Goal: Task Accomplishment & Management: Manage account settings

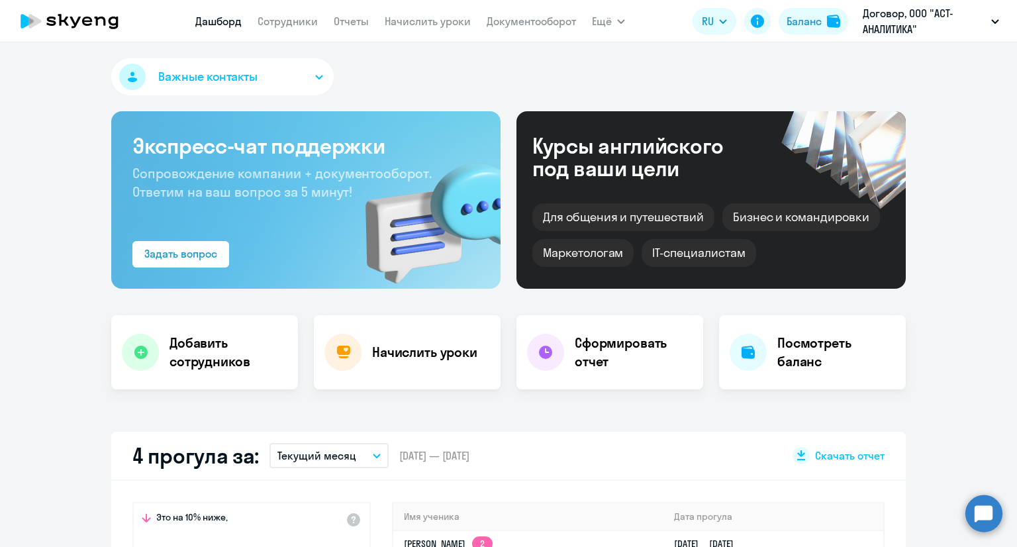
select select "30"
click at [295, 23] on link "Сотрудники" at bounding box center [287, 21] width 60 height 13
select select "30"
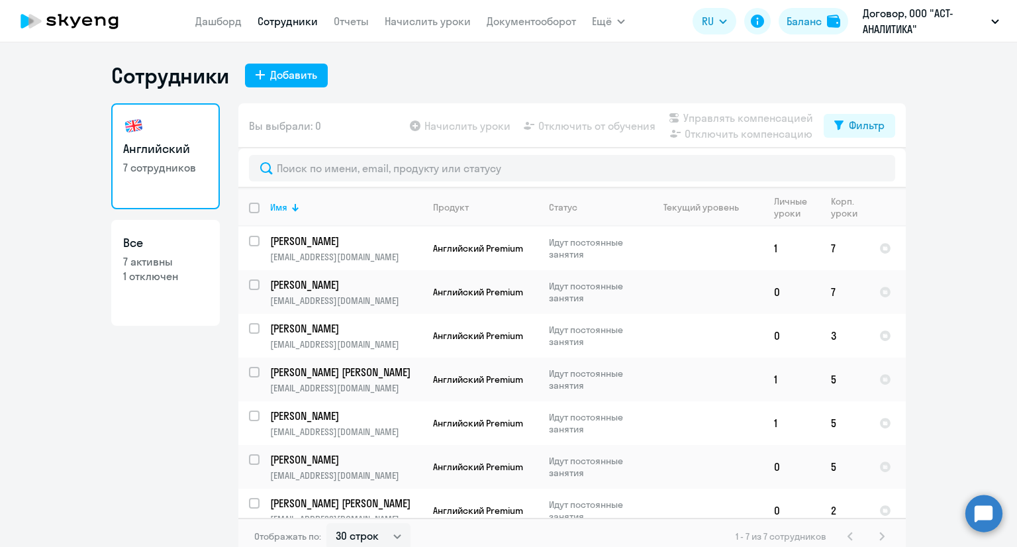
scroll to position [8, 0]
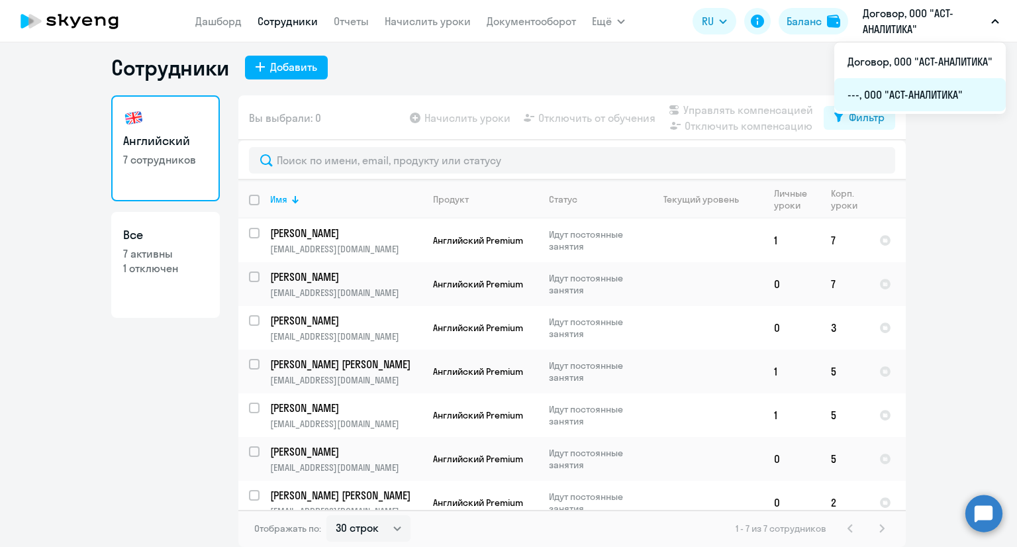
click at [903, 89] on li "---, ООО "АСТ-АНАЛИТИКА"" at bounding box center [919, 94] width 171 height 33
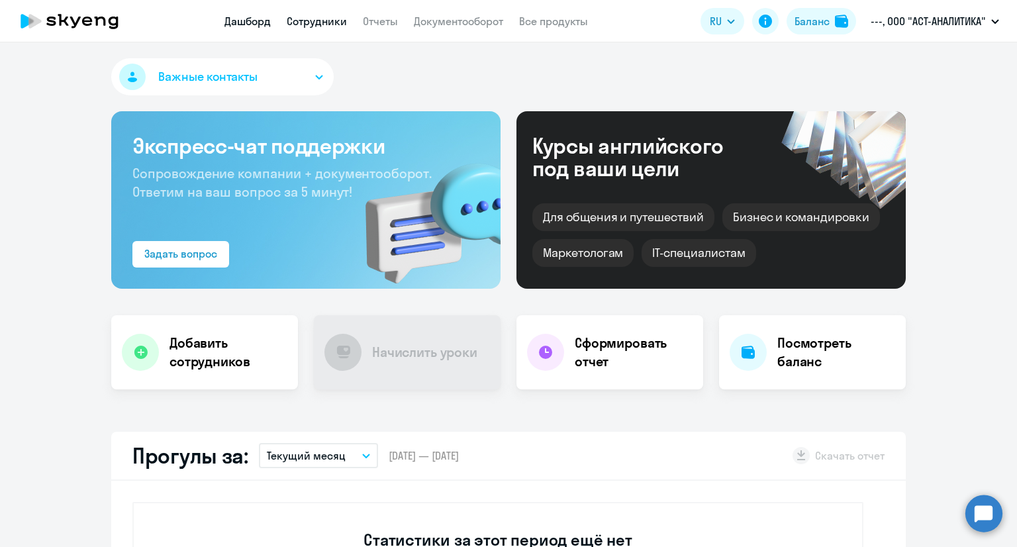
click at [307, 22] on link "Сотрудники" at bounding box center [317, 21] width 60 height 13
select select "30"
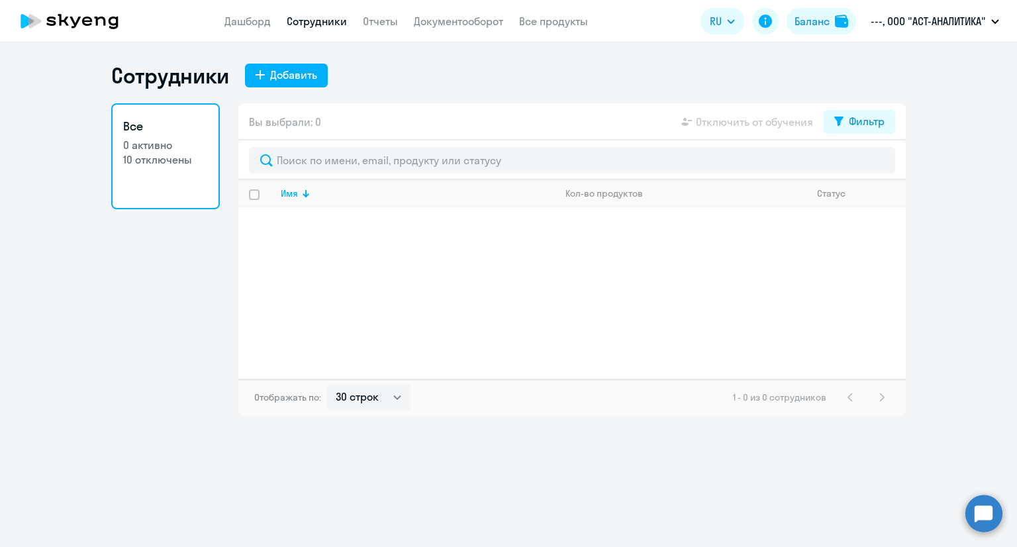
click at [780, 121] on app-table-action-button "Отключить от обучения" at bounding box center [745, 122] width 134 height 16
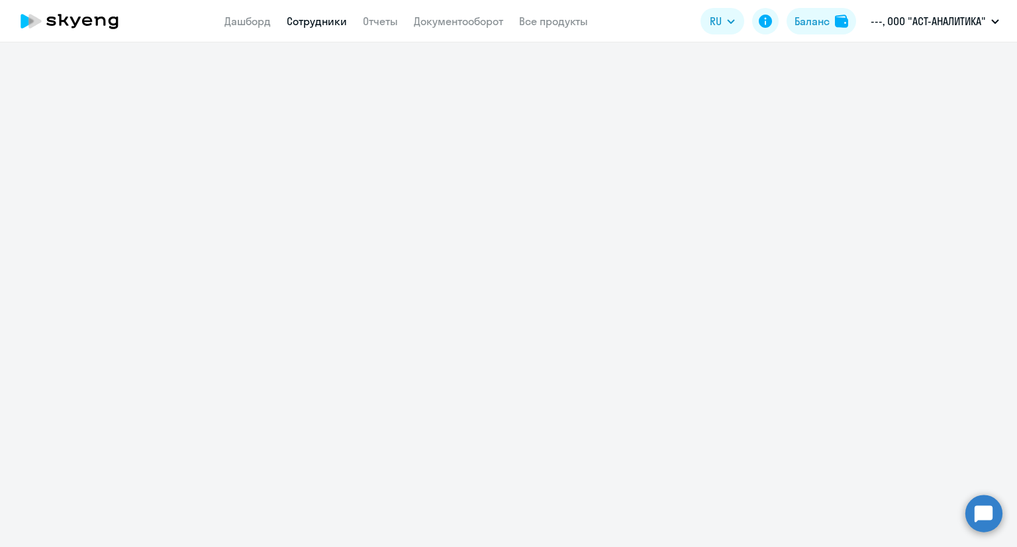
click at [314, 27] on link "Сотрудники" at bounding box center [317, 21] width 60 height 13
select select "30"
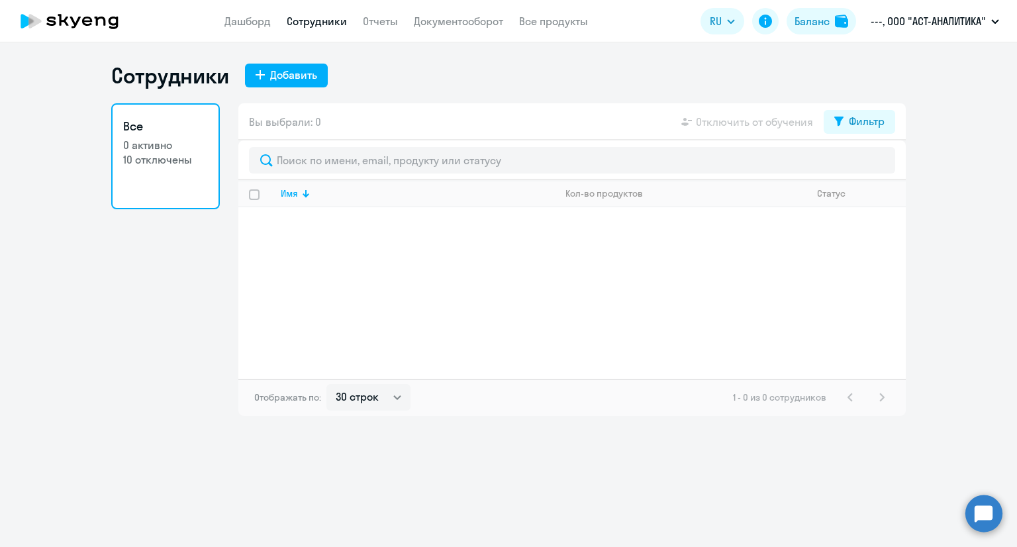
click at [150, 169] on link "Все 0 активно 10 отключены" at bounding box center [165, 156] width 109 height 106
click at [860, 122] on div "Фильтр" at bounding box center [866, 121] width 36 height 16
click at [876, 161] on span at bounding box center [873, 164] width 23 height 13
click at [862, 164] on input "checkbox" at bounding box center [861, 164] width 1 height 1
checkbox input "true"
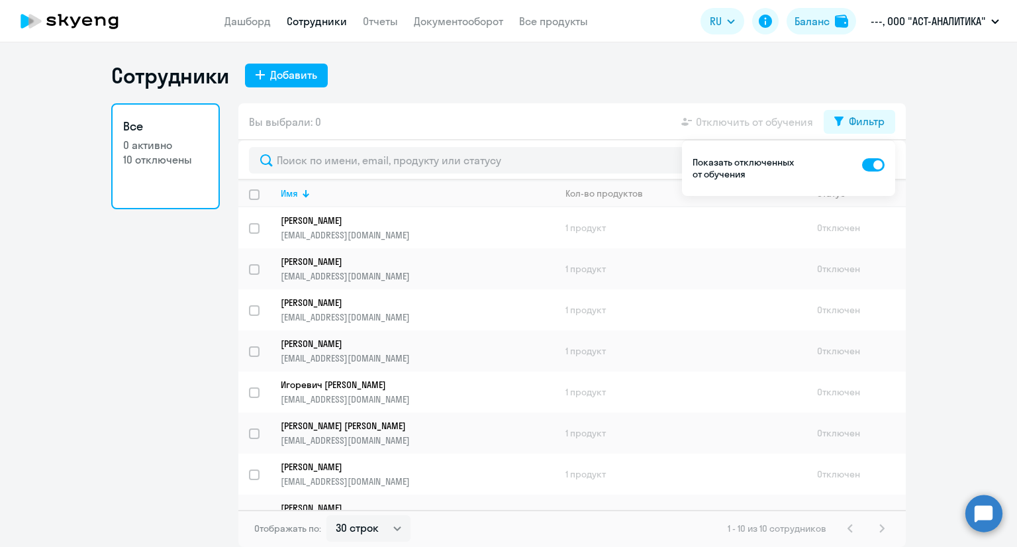
click at [957, 199] on ng-component "Сотрудники Добавить Все 0 активно 10 отключены Вы выбрали: 0 Отключить от обуче…" at bounding box center [508, 304] width 1017 height 484
click at [360, 308] on p "[PERSON_NAME]" at bounding box center [408, 303] width 255 height 12
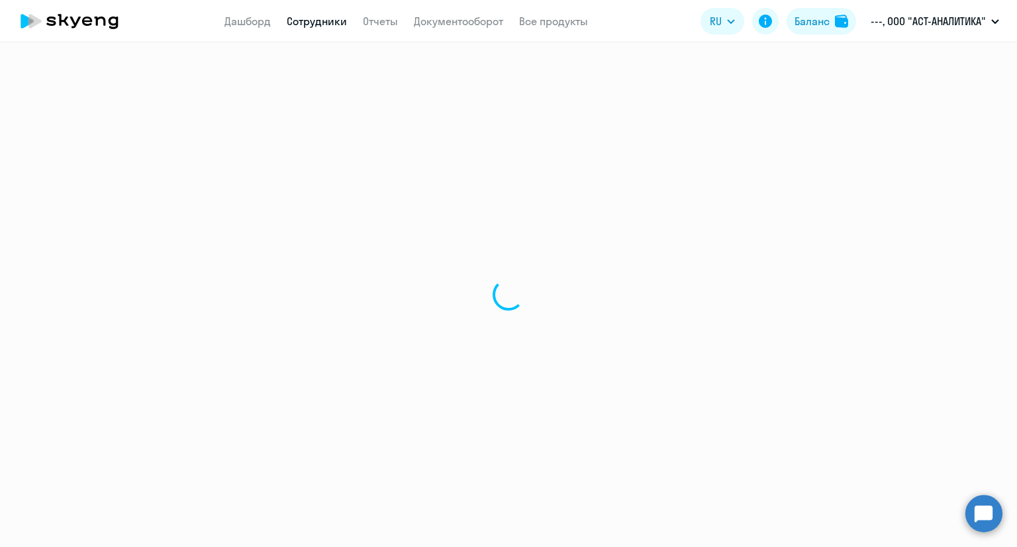
select select "english"
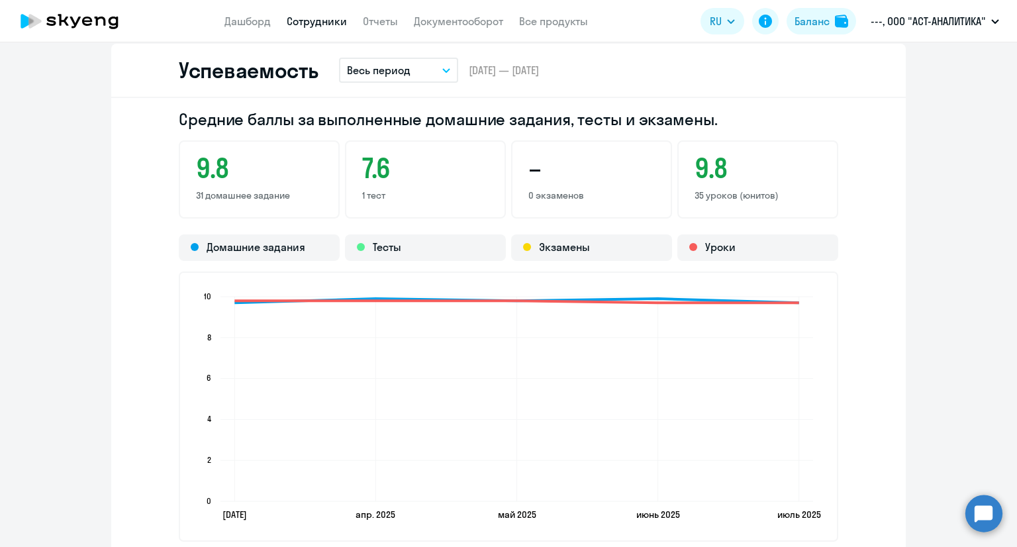
scroll to position [1085, 0]
click at [893, 27] on p "---, ООО "АСТ-АНАЛИТИКА"" at bounding box center [927, 21] width 115 height 16
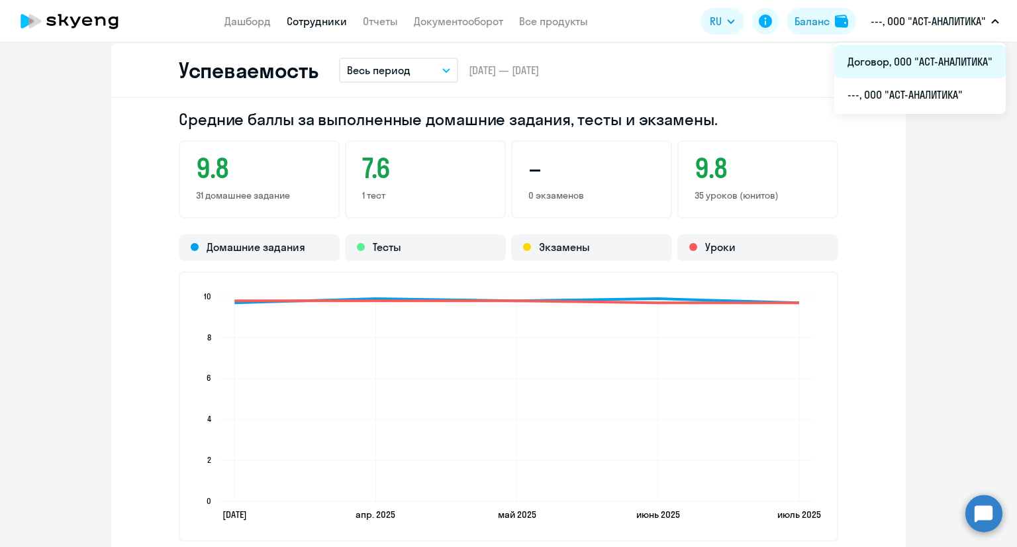
click at [890, 60] on li "Договор, ООО "АСТ-АНАЛИТИКА"" at bounding box center [919, 61] width 171 height 33
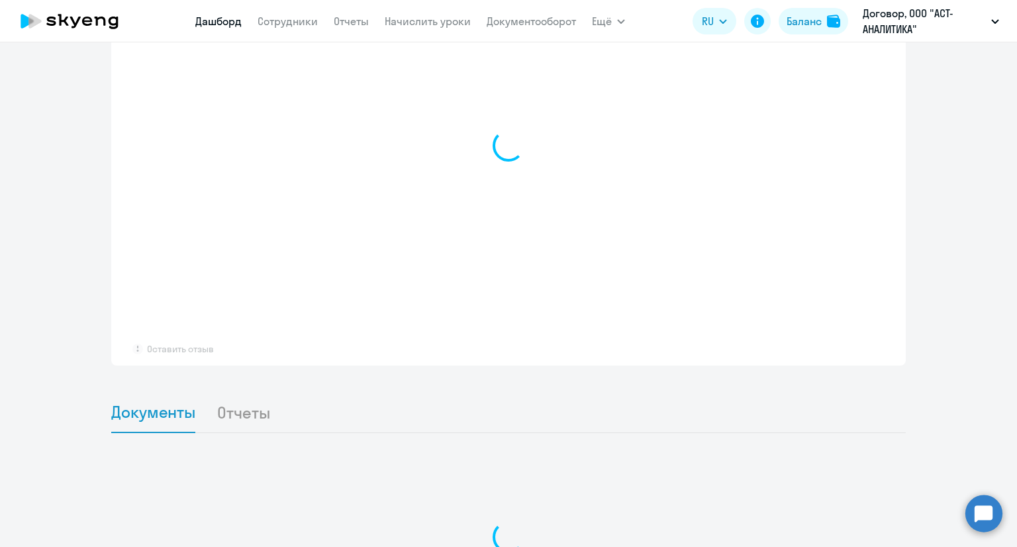
scroll to position [974, 0]
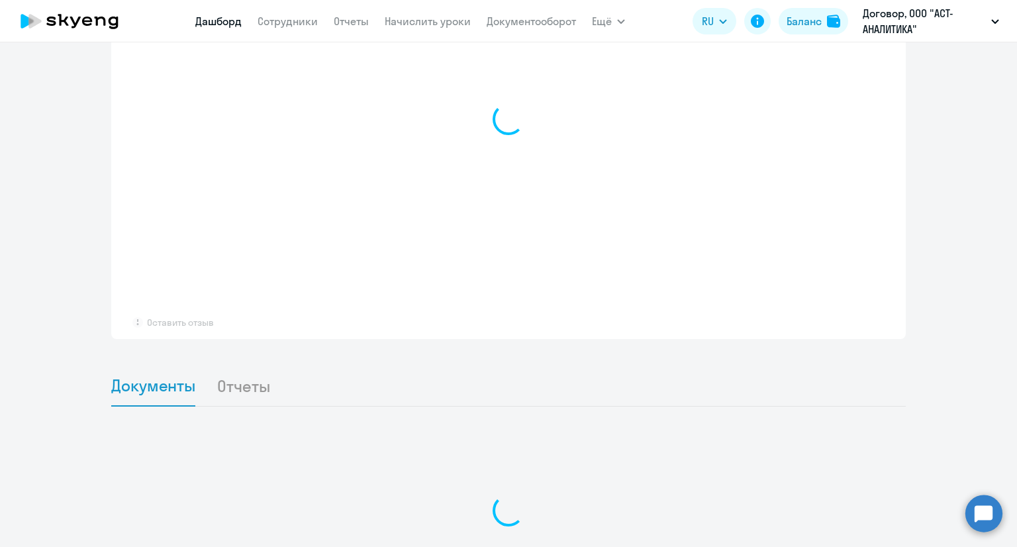
select select "30"
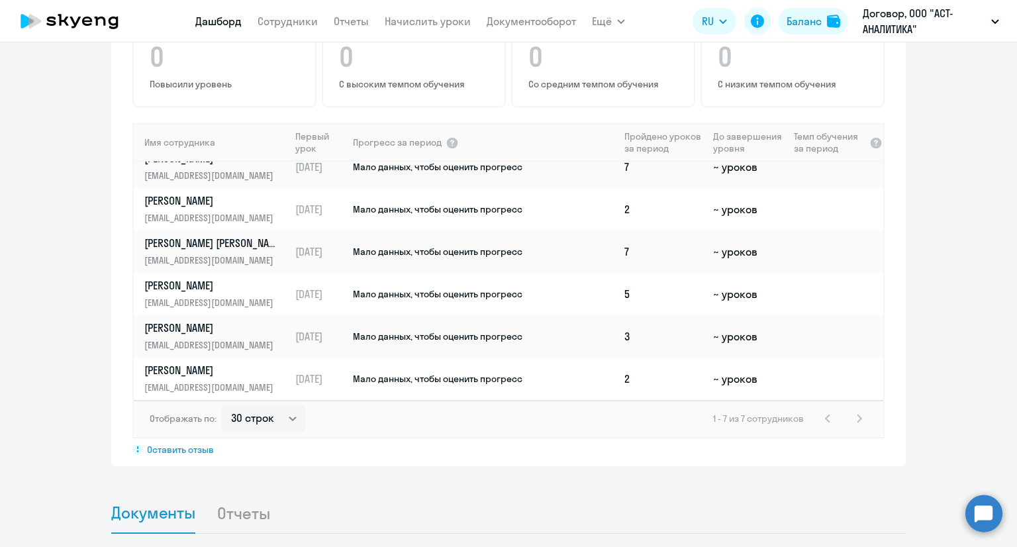
scroll to position [0, 0]
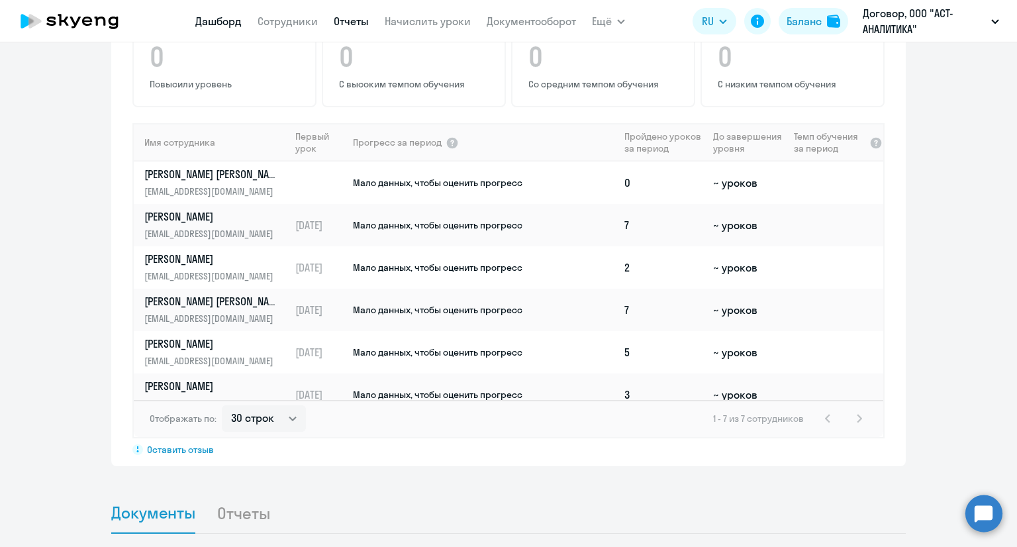
click at [348, 24] on link "Отчеты" at bounding box center [351, 21] width 35 height 13
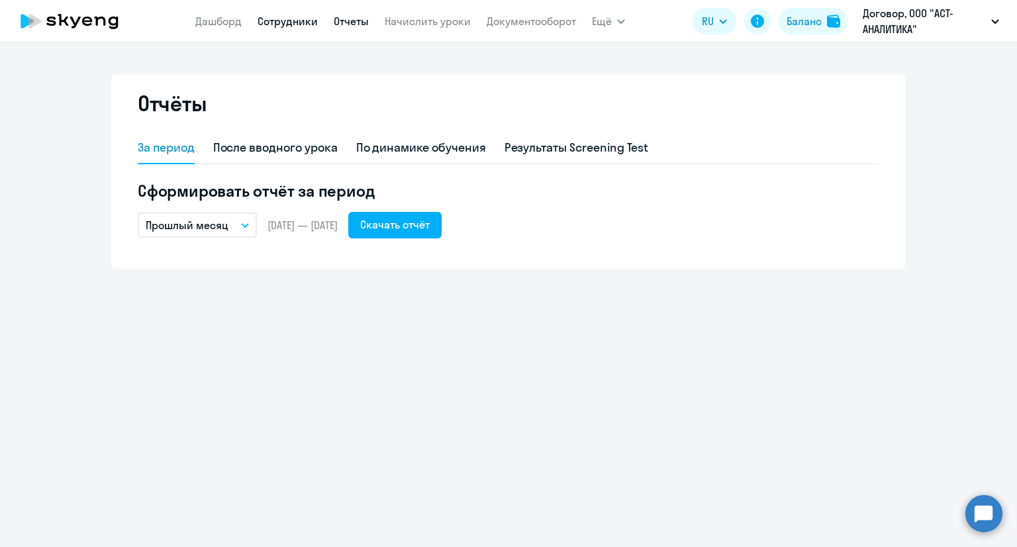
click at [291, 18] on link "Сотрудники" at bounding box center [287, 21] width 60 height 13
select select "30"
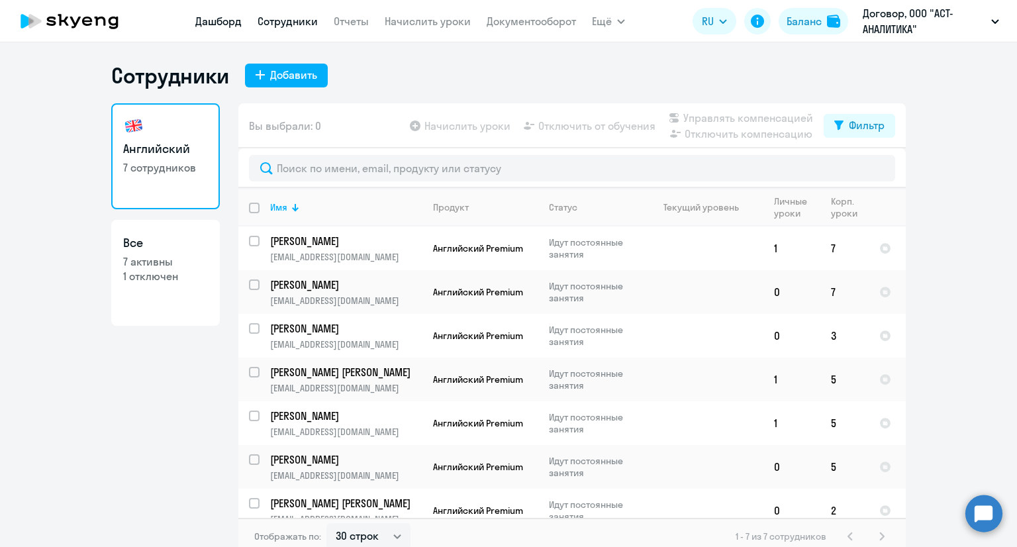
click at [227, 19] on link "Дашборд" at bounding box center [218, 21] width 46 height 13
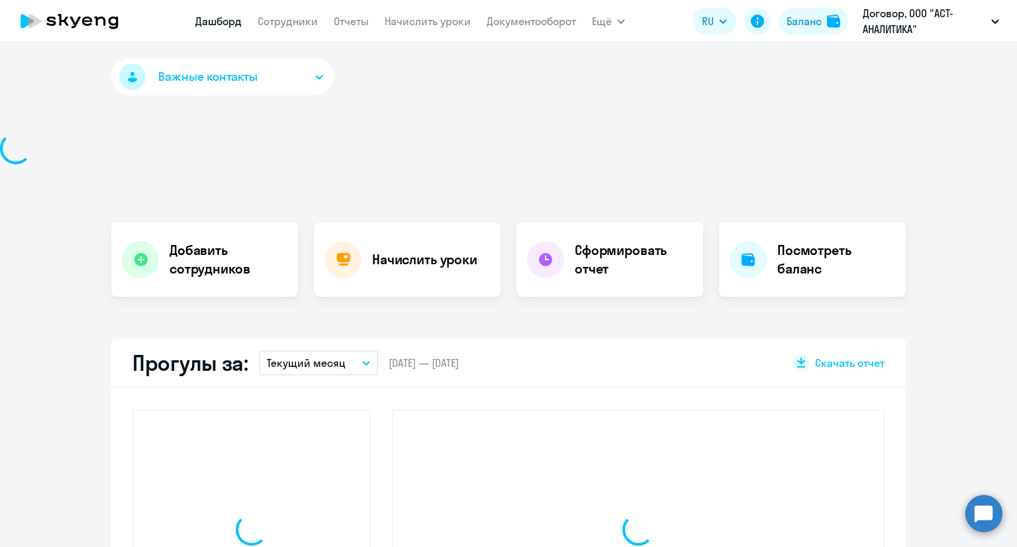
select select "30"
